Goal: Task Accomplishment & Management: Complete application form

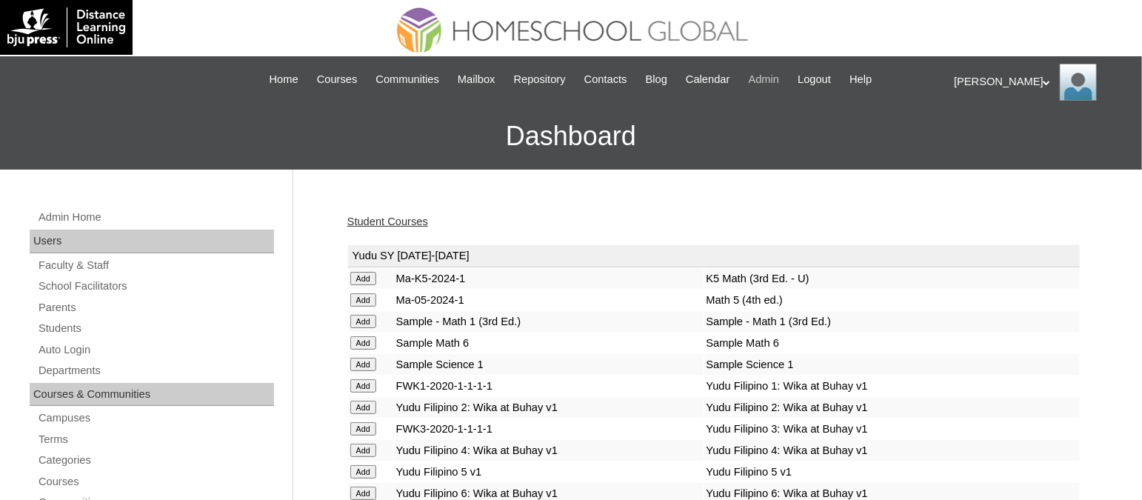
click at [780, 77] on span "Admin" at bounding box center [764, 79] width 31 height 17
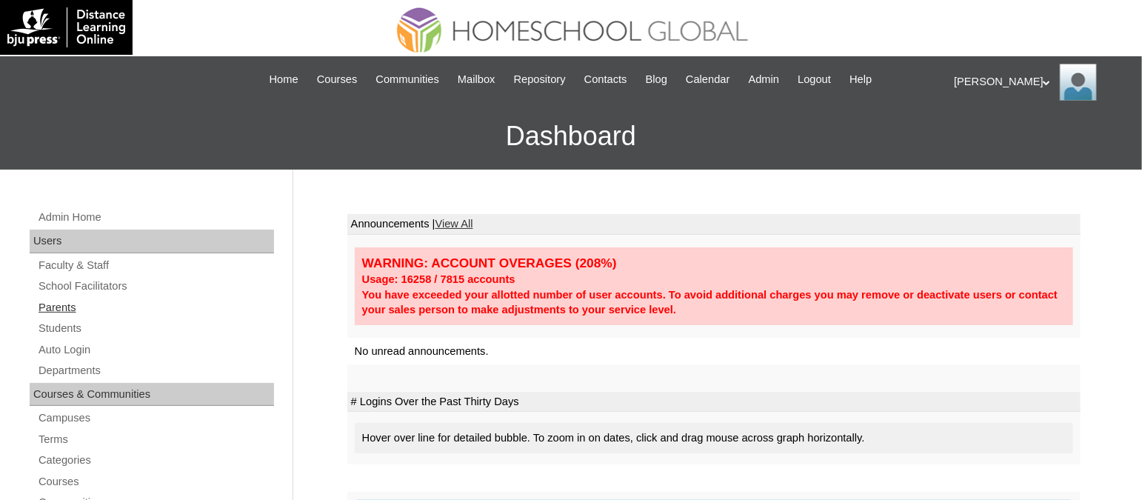
click at [76, 314] on link "Parents" at bounding box center [155, 307] width 237 height 19
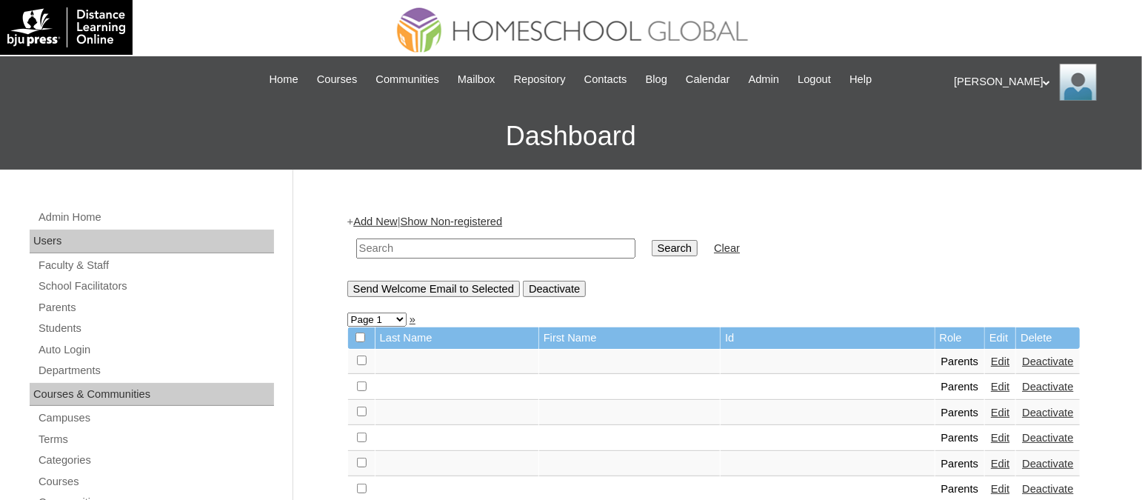
click at [396, 214] on div "+ Add New | Show Non-registered Search Clear Send Welcome Email to Selected Dea…" at bounding box center [713, 255] width 733 height 82
click at [391, 223] on link "Add New" at bounding box center [375, 221] width 44 height 12
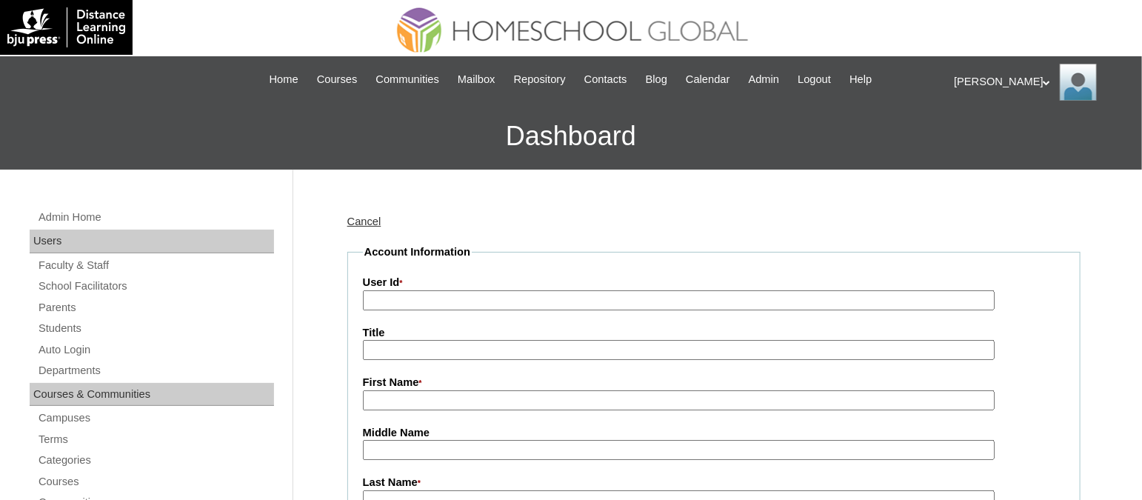
click at [475, 295] on input "User Id *" at bounding box center [679, 300] width 632 height 20
click at [677, 298] on input "User Id *" at bounding box center [679, 300] width 632 height 20
paste input "TOUCHPH2025-MHS010160"
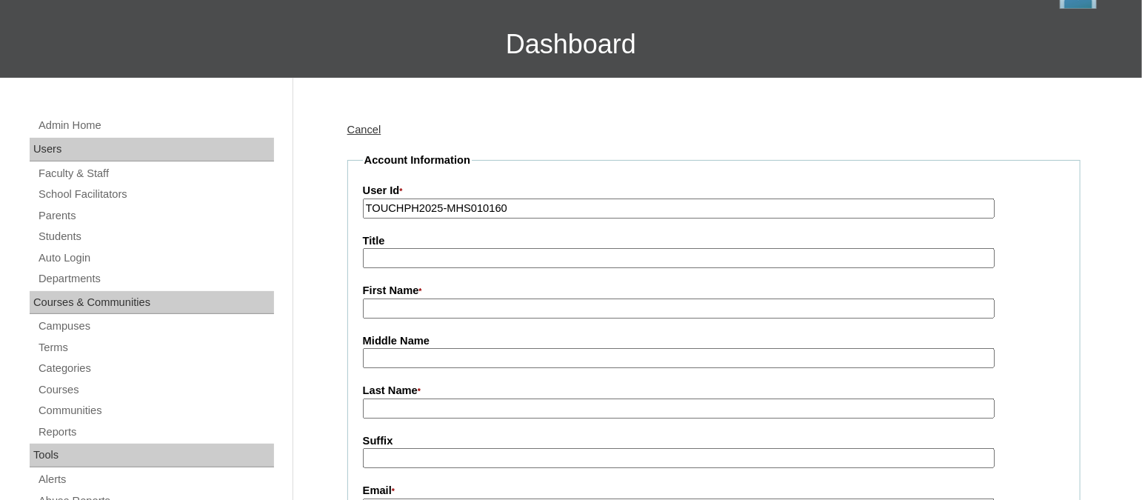
type input "TOUCHPH2025-MHS010160"
click at [477, 304] on input "First Name *" at bounding box center [679, 308] width 632 height 20
paste input "Loen Joy Serra"
drag, startPoint x: 447, startPoint y: 299, endPoint x: 423, endPoint y: 298, distance: 24.4
click at [423, 298] on input "Loen Joy Serra" at bounding box center [679, 308] width 632 height 20
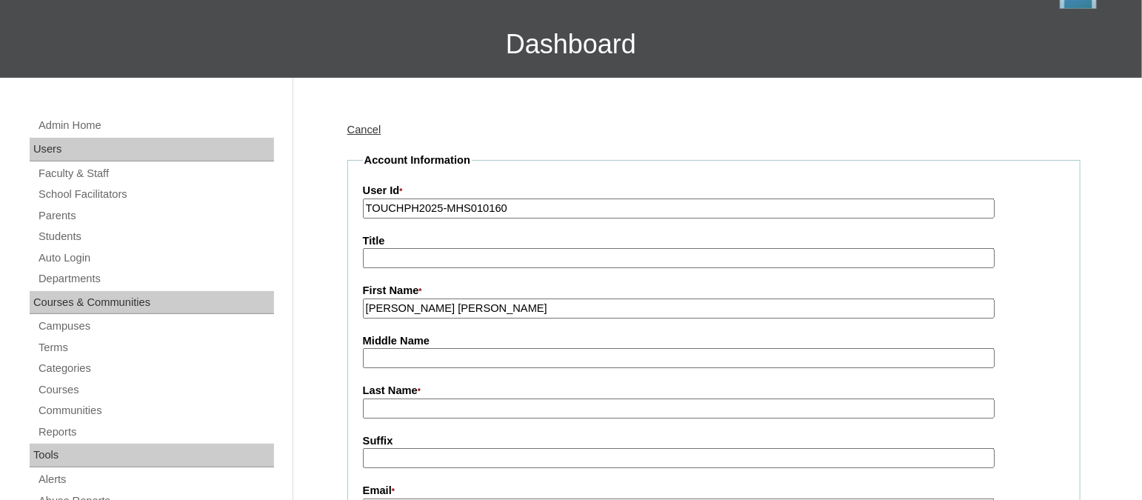
click at [418, 298] on input "Loen Joy Serra" at bounding box center [679, 308] width 632 height 20
drag, startPoint x: 412, startPoint y: 303, endPoint x: 447, endPoint y: 303, distance: 34.8
click at [447, 303] on input "Loen Joy Serra" at bounding box center [679, 308] width 632 height 20
type input "Loen Joy"
click at [405, 399] on input "Last Name *" at bounding box center [679, 408] width 632 height 20
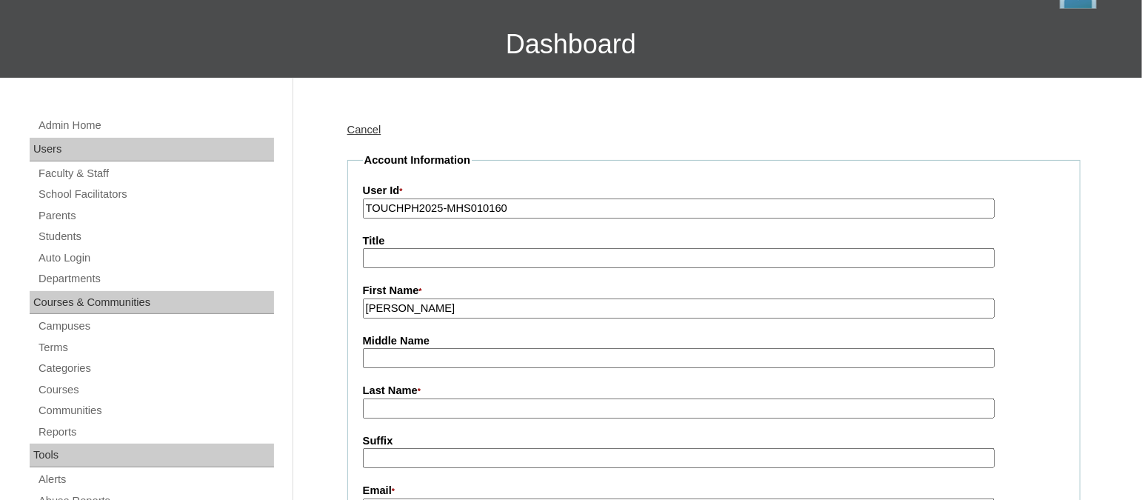
paste input "Serra"
click at [371, 399] on input "Serra" at bounding box center [679, 408] width 632 height 20
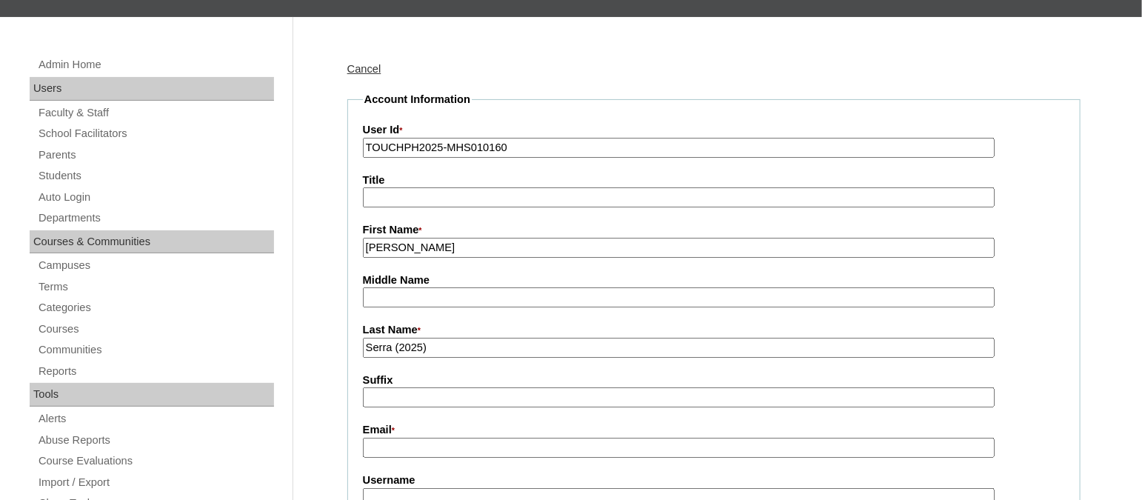
scroll to position [184, 0]
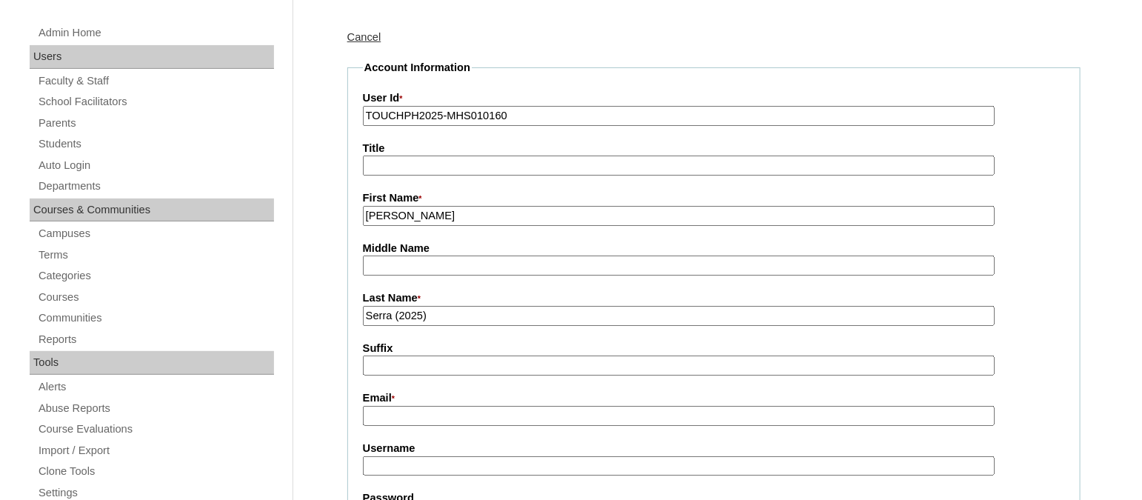
type input "Serra (2025)"
click at [415, 406] on input "Email *" at bounding box center [679, 416] width 632 height 20
paste input "loenserra@yahoo.com"
type input "loenserra@yahoo.com"
click at [430, 460] on input "Username" at bounding box center [679, 466] width 632 height 20
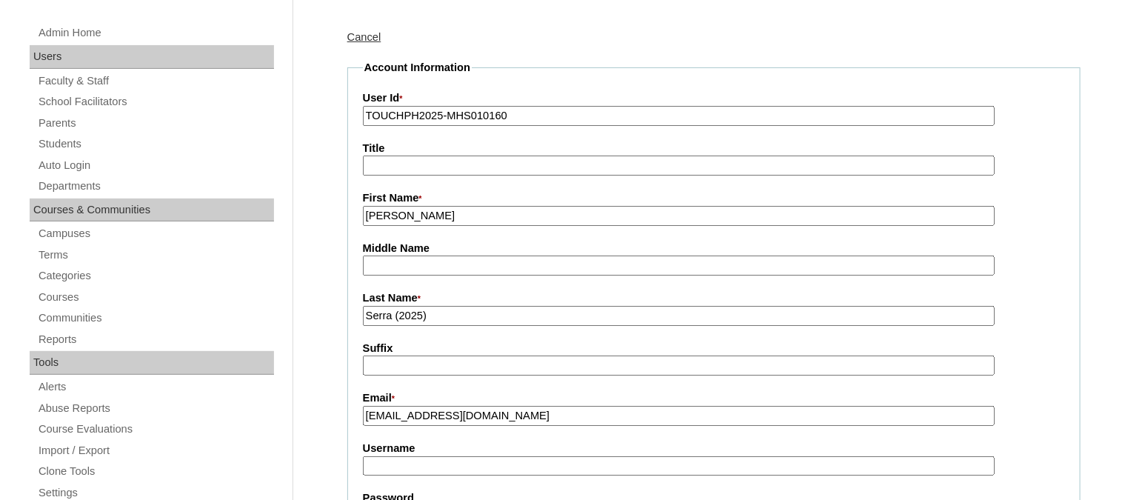
paste input "loenjoyserraTQ322"
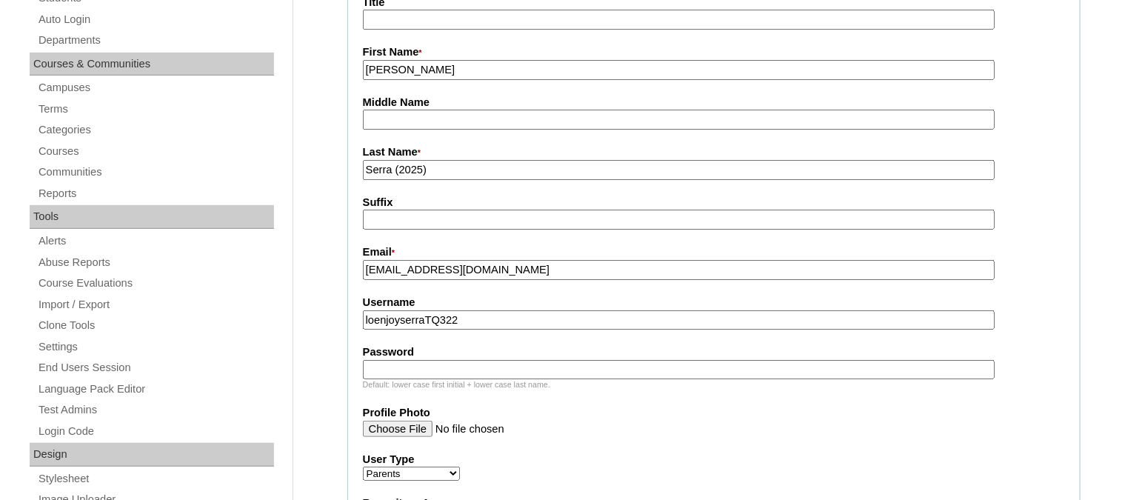
scroll to position [369, 0]
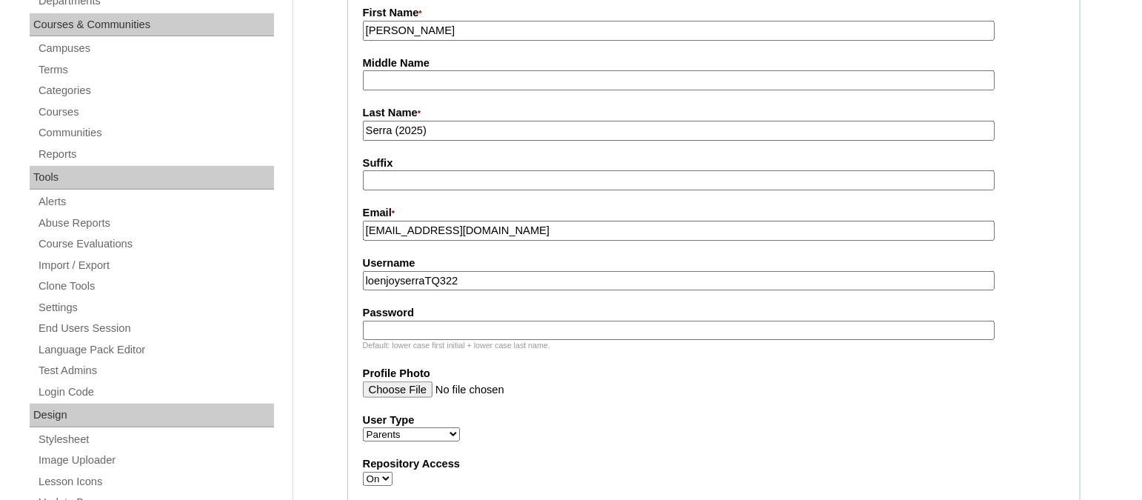
type input "loenjoyserraTQ322"
click at [406, 321] on input "Password" at bounding box center [679, 331] width 632 height 20
paste input "HG123456p"
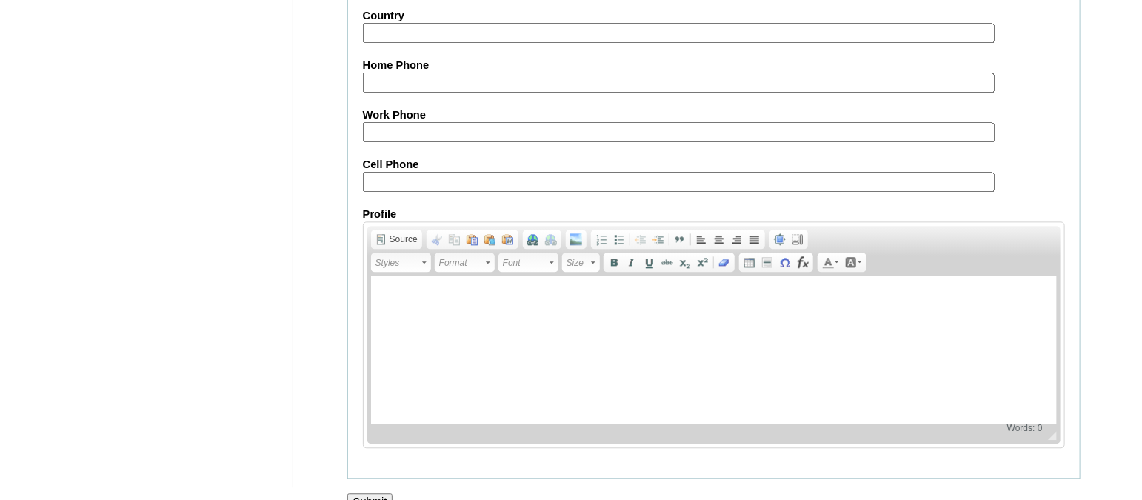
scroll to position [1476, 0]
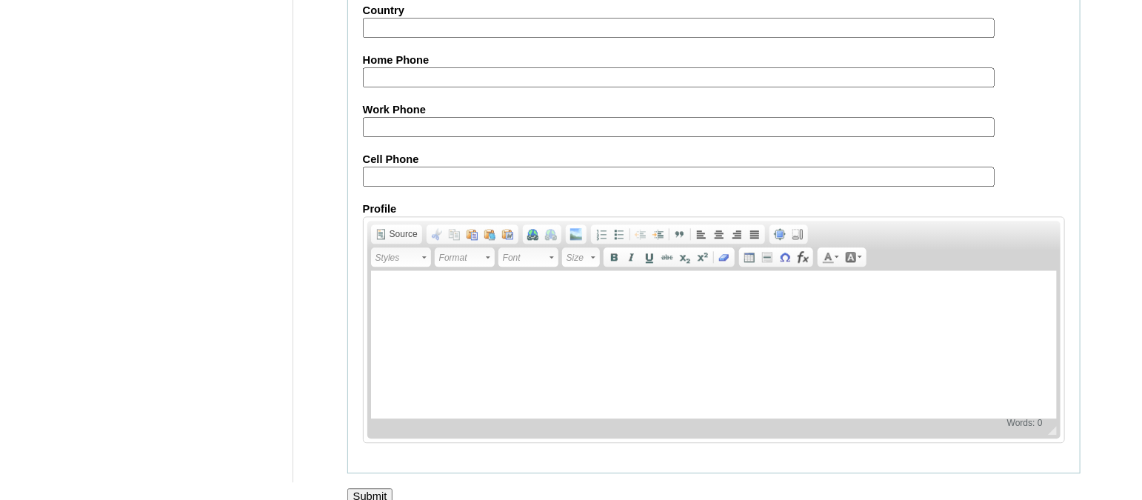
type input "HG123456p"
click at [386, 488] on input "Submit" at bounding box center [370, 496] width 46 height 16
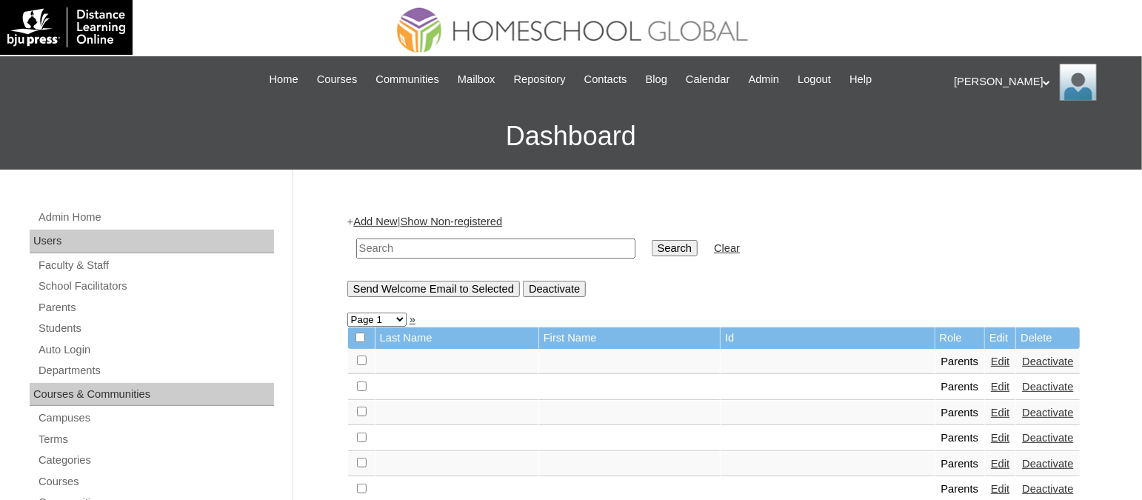
drag, startPoint x: 592, startPoint y: 445, endPoint x: 805, endPoint y: 262, distance: 280.9
click at [593, 452] on td at bounding box center [629, 464] width 181 height 25
